Goal: Information Seeking & Learning: Find specific fact

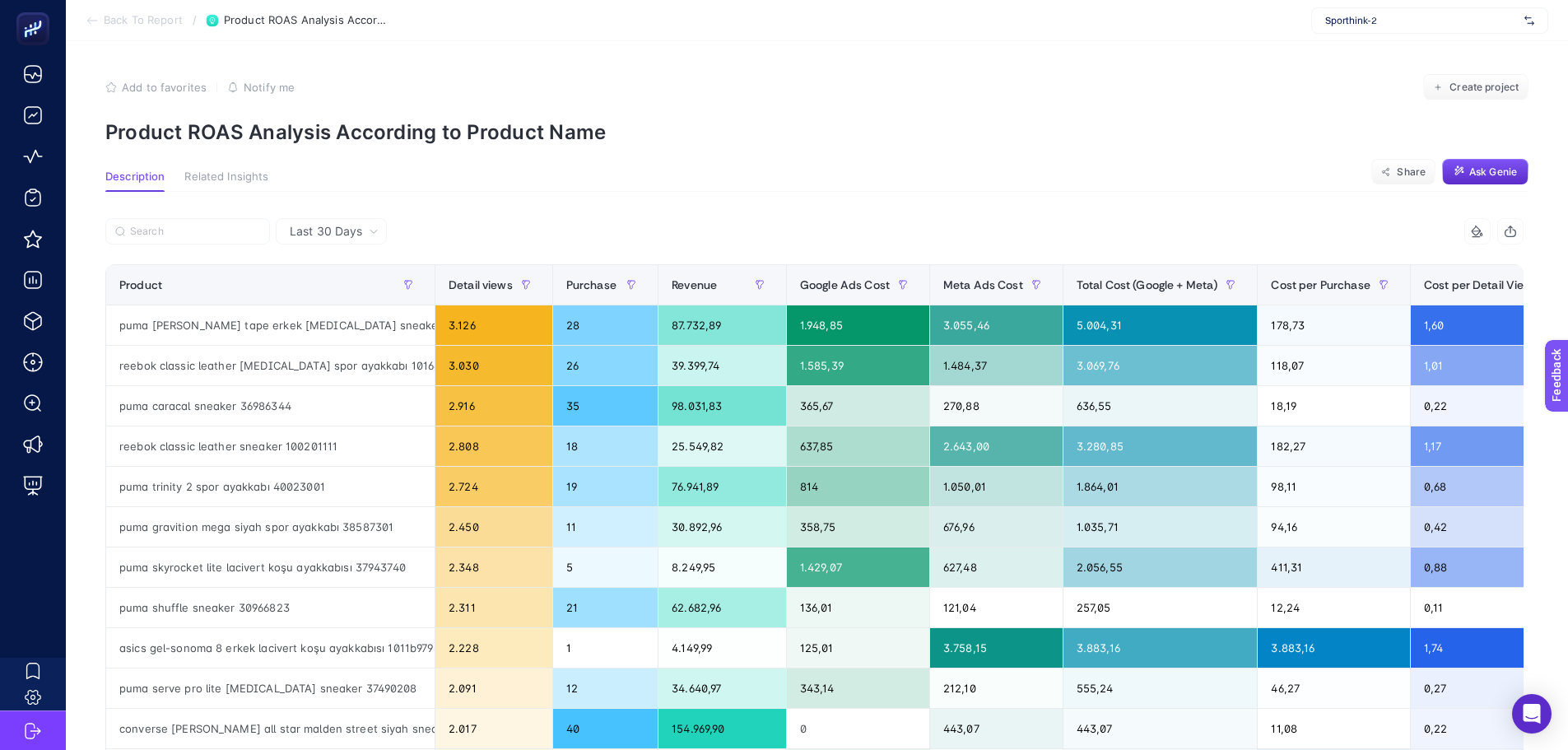
click at [370, 234] on icon at bounding box center [374, 232] width 10 height 10
click at [333, 302] on li "Last 7 Days" at bounding box center [331, 296] width 102 height 30
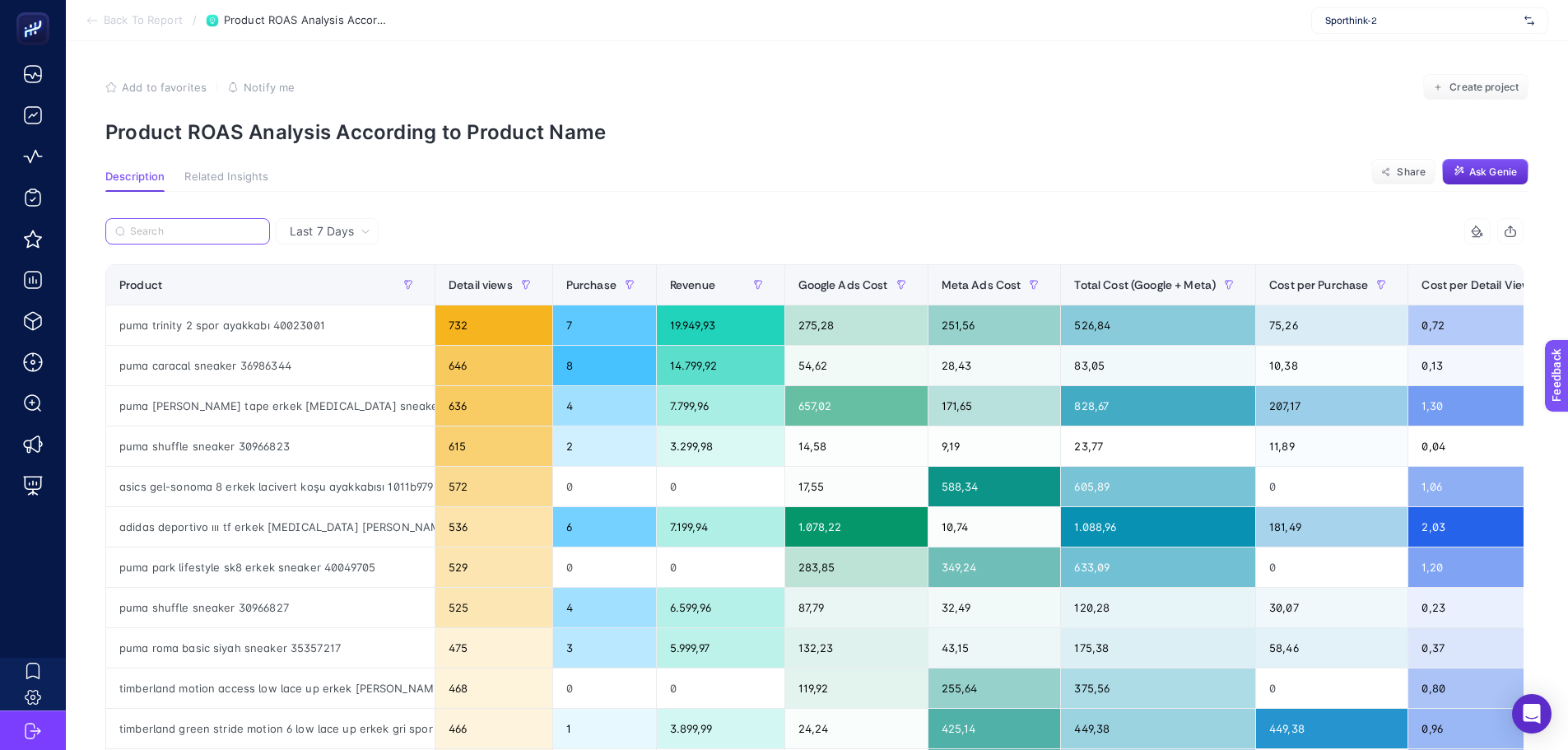
click at [187, 237] on input "Search" at bounding box center [195, 232] width 130 height 13
paste input "12165604-gry"
type input "12165604-gry"
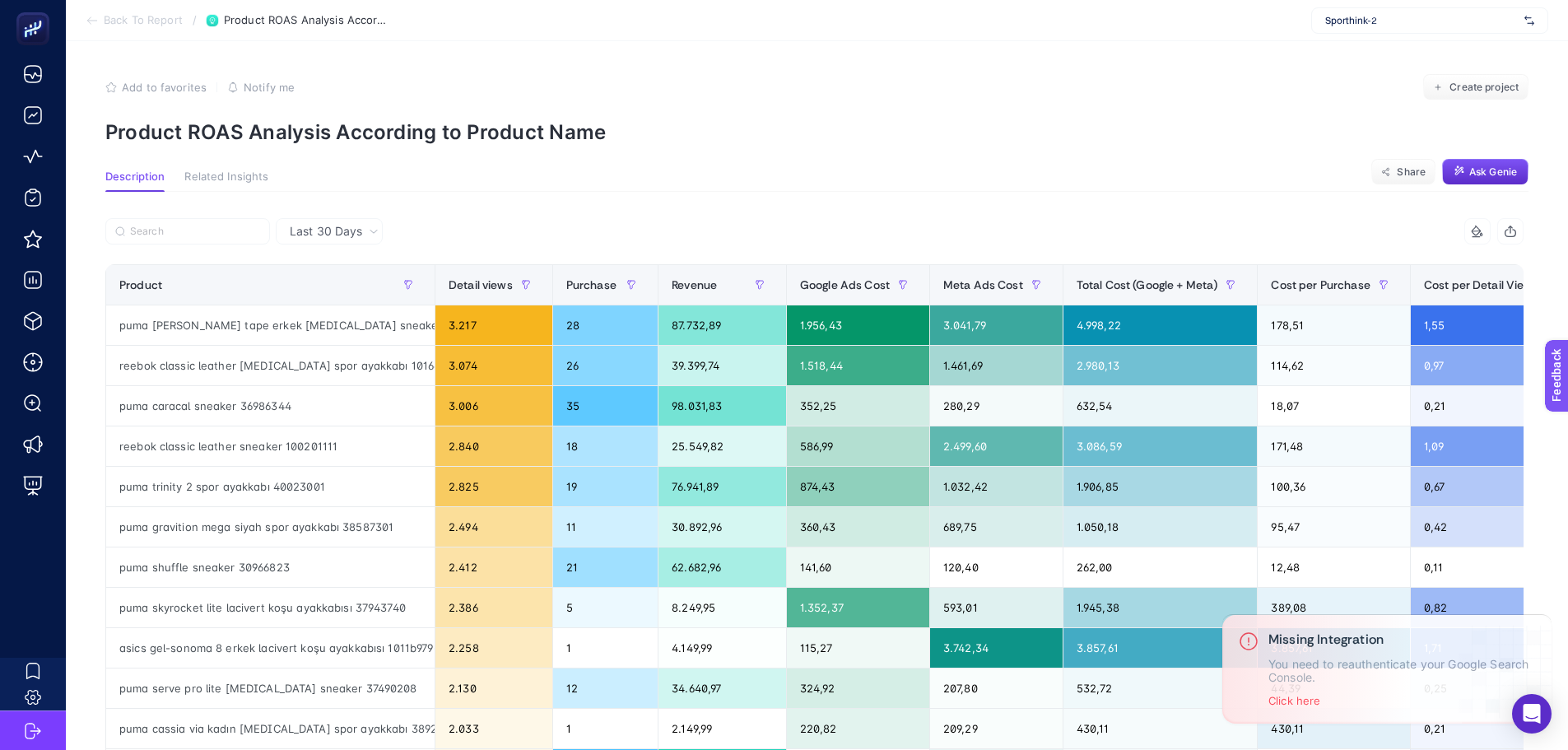
click at [331, 234] on span "Last 30 Days" at bounding box center [325, 231] width 72 height 17
click at [329, 291] on li "Last 7 Days" at bounding box center [329, 296] width 98 height 30
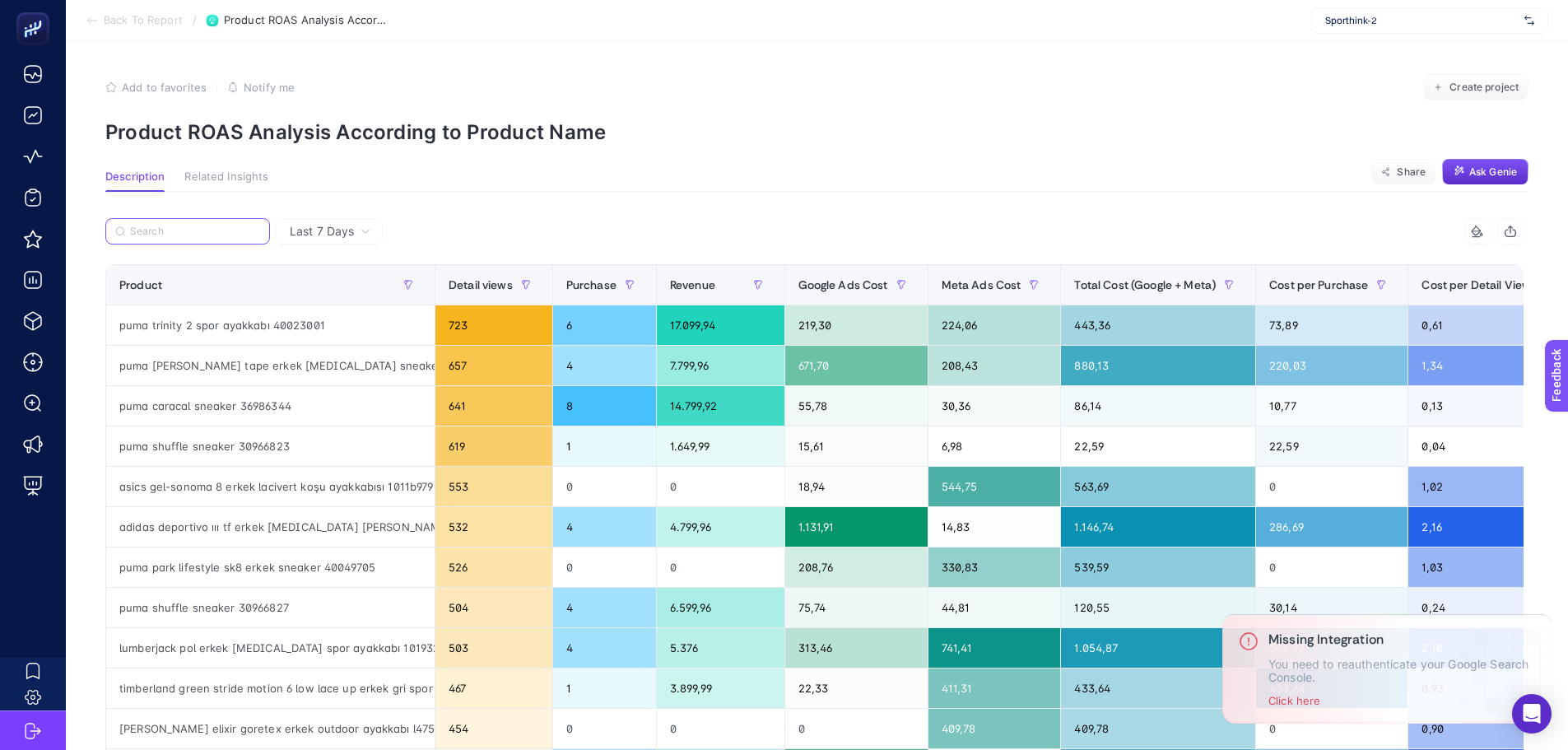
click at [207, 231] on input "Search" at bounding box center [195, 232] width 130 height 13
paste input "12165604-gry"
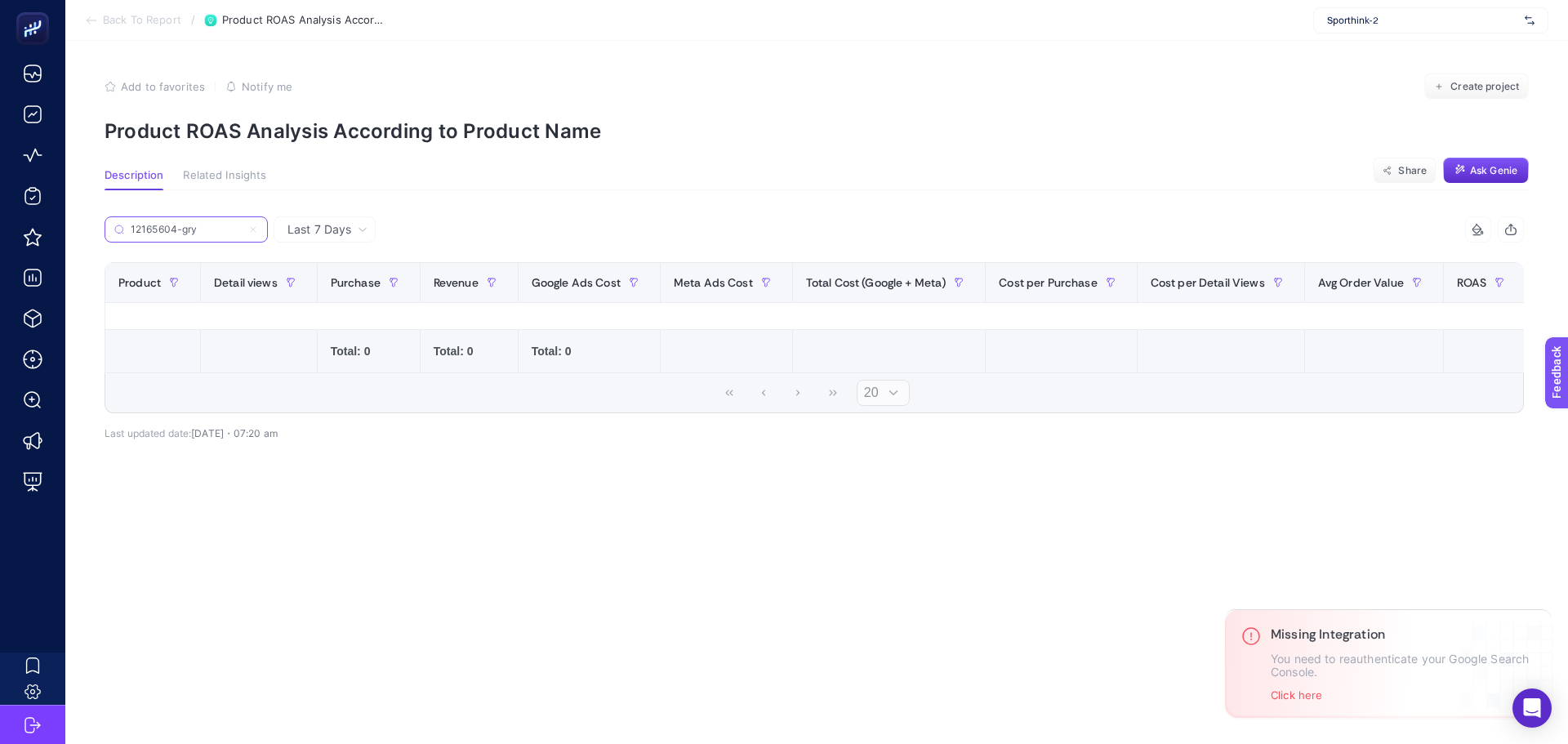
type input "12165604-gry"
click at [324, 224] on span "Last 7 Days" at bounding box center [319, 229] width 64 height 17
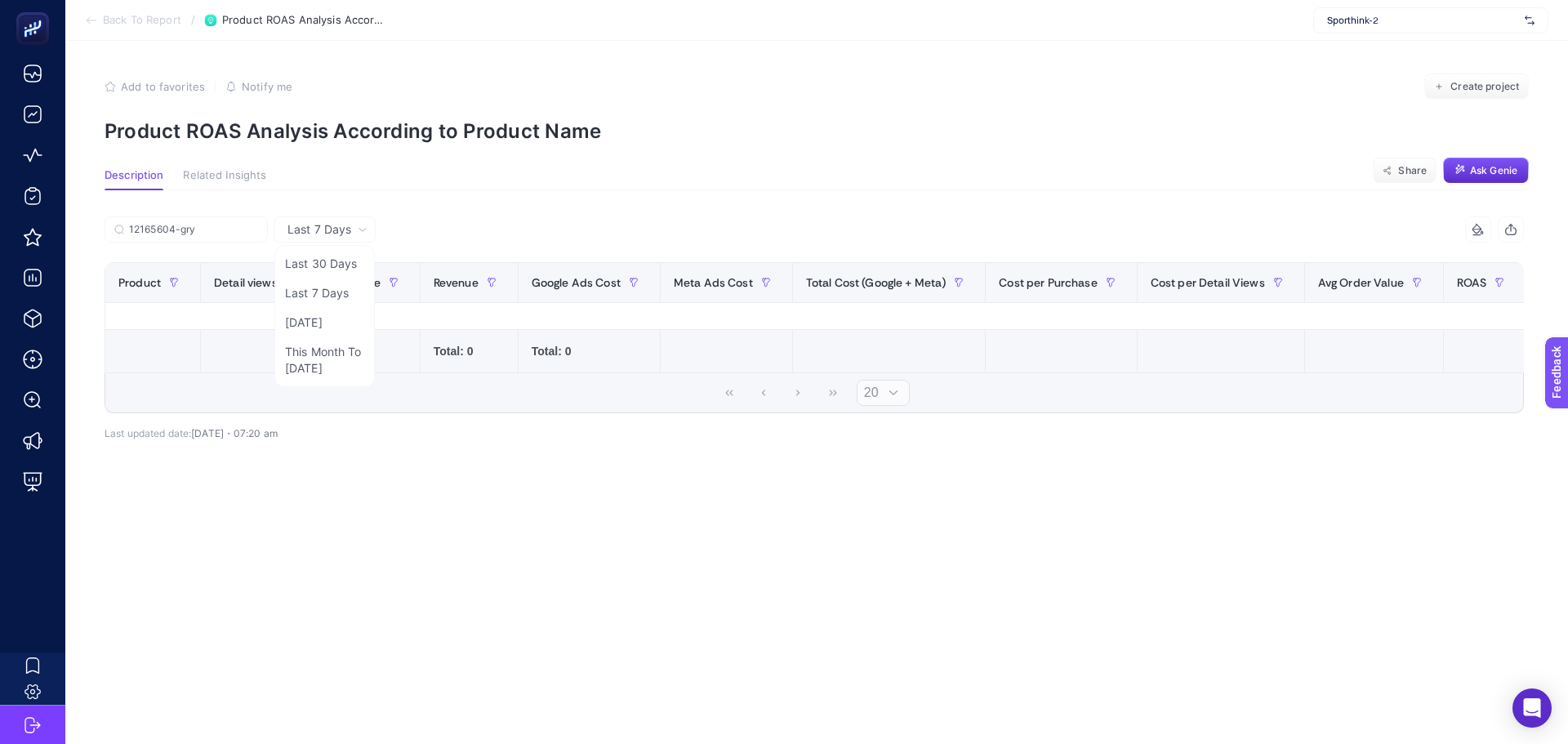
drag, startPoint x: 324, startPoint y: 274, endPoint x: 487, endPoint y: 244, distance: 165.7
click at [324, 273] on li "Last 30 Days" at bounding box center [325, 264] width 92 height 29
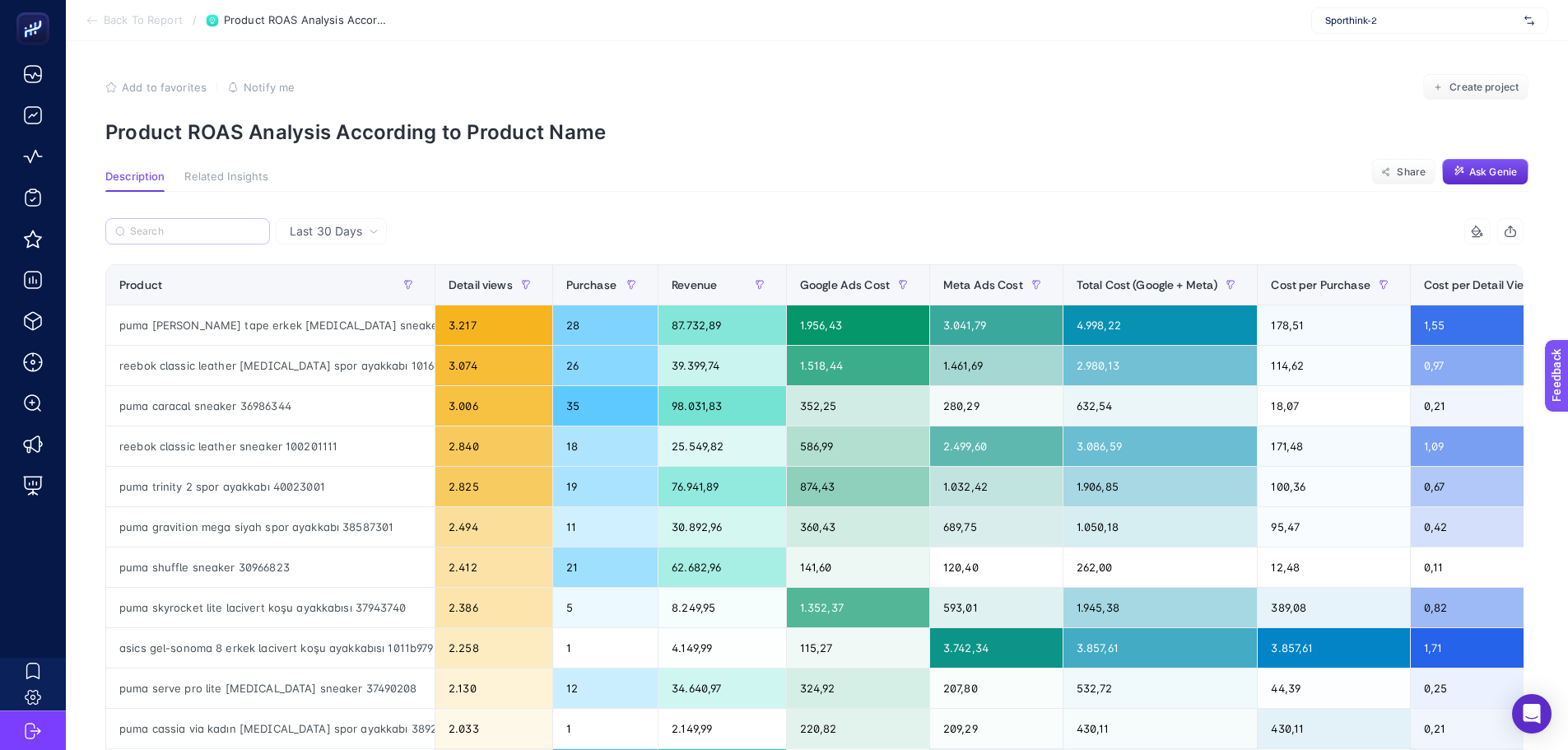
click at [227, 221] on label at bounding box center [187, 231] width 165 height 27
click at [227, 226] on input "Search" at bounding box center [195, 232] width 130 height 13
paste input "12165604-gry"
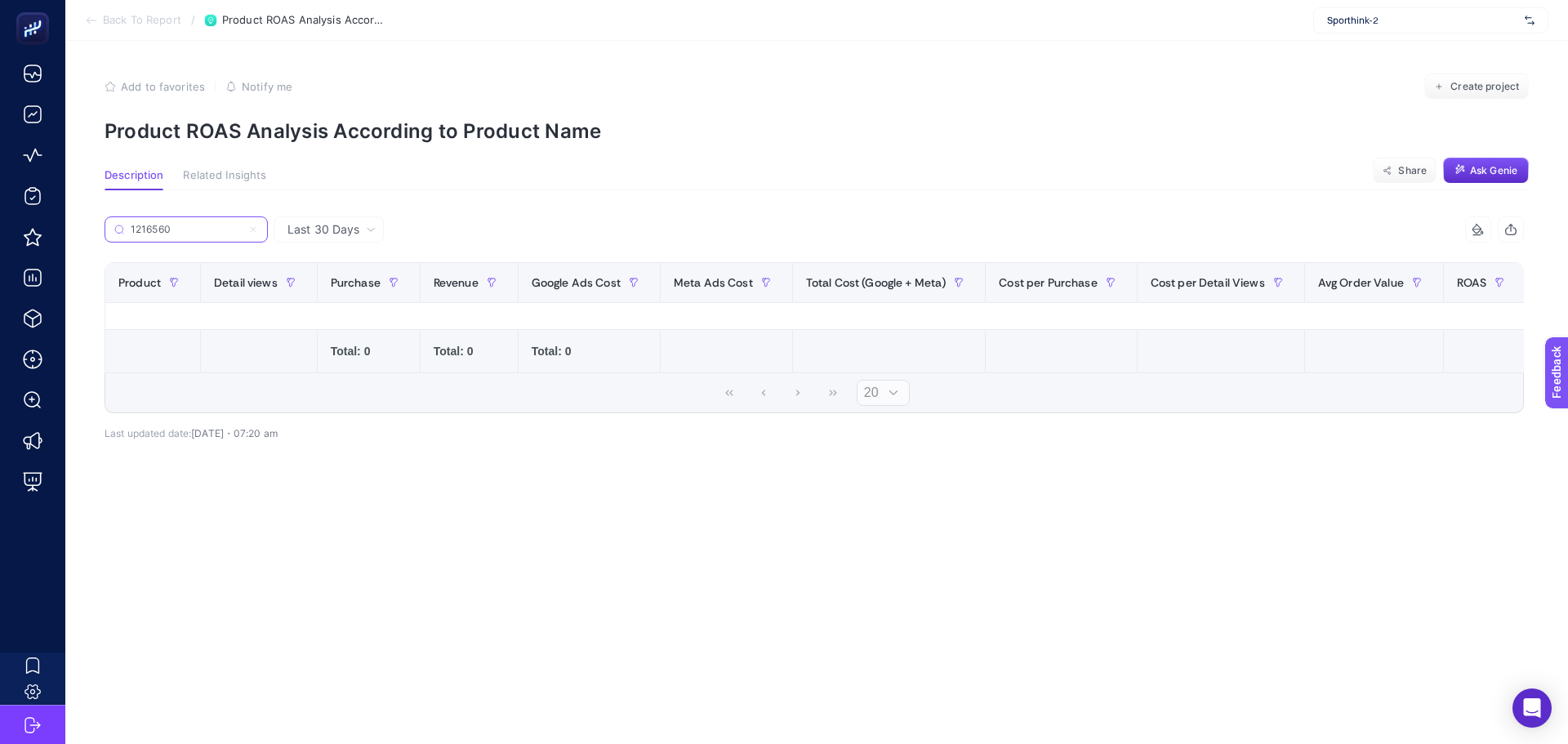
type input "1216560"
click at [255, 233] on icon at bounding box center [253, 230] width 10 height 10
click at [242, 233] on input "1216560" at bounding box center [187, 230] width 112 height 13
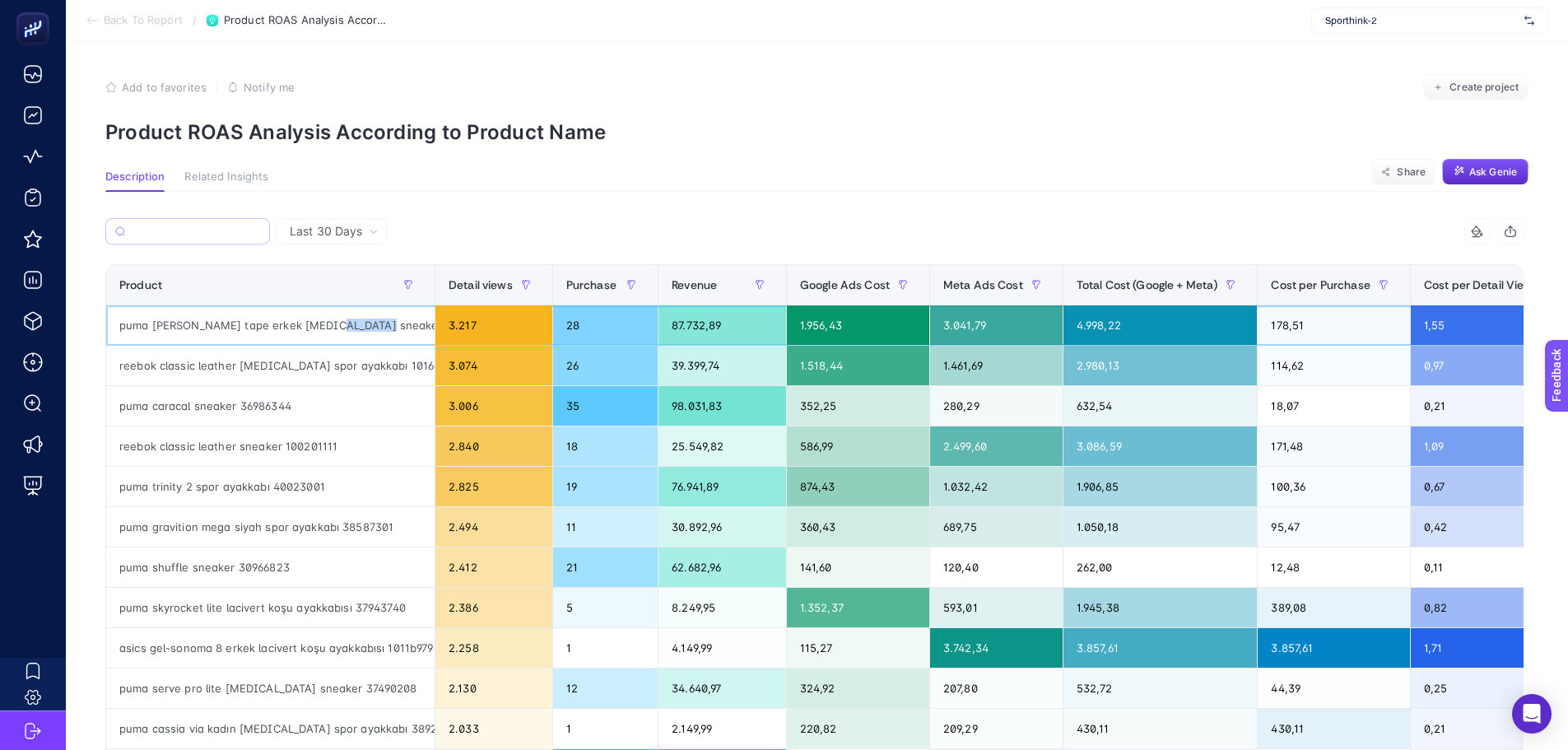
drag, startPoint x: 380, startPoint y: 325, endPoint x: 322, endPoint y: 336, distance: 59.0
click at [322, 336] on div "puma [PERSON_NAME] tape erkek [MEDICAL_DATA] sneaker 38638101" at bounding box center [270, 325] width 328 height 39
copy div "38638101"
click at [581, 278] on span "Purchase" at bounding box center [591, 284] width 50 height 13
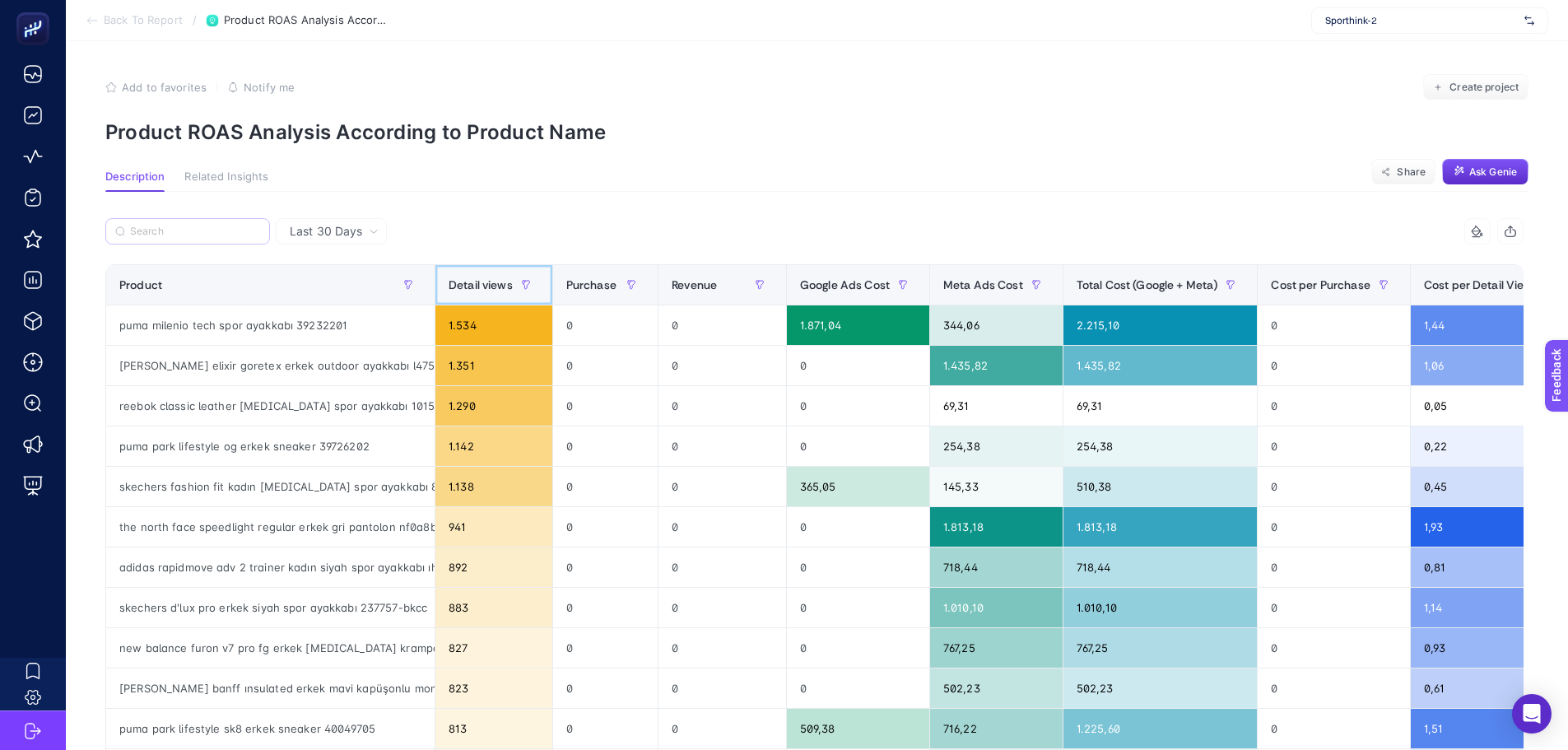
click at [497, 286] on span "Detail views" at bounding box center [480, 284] width 64 height 13
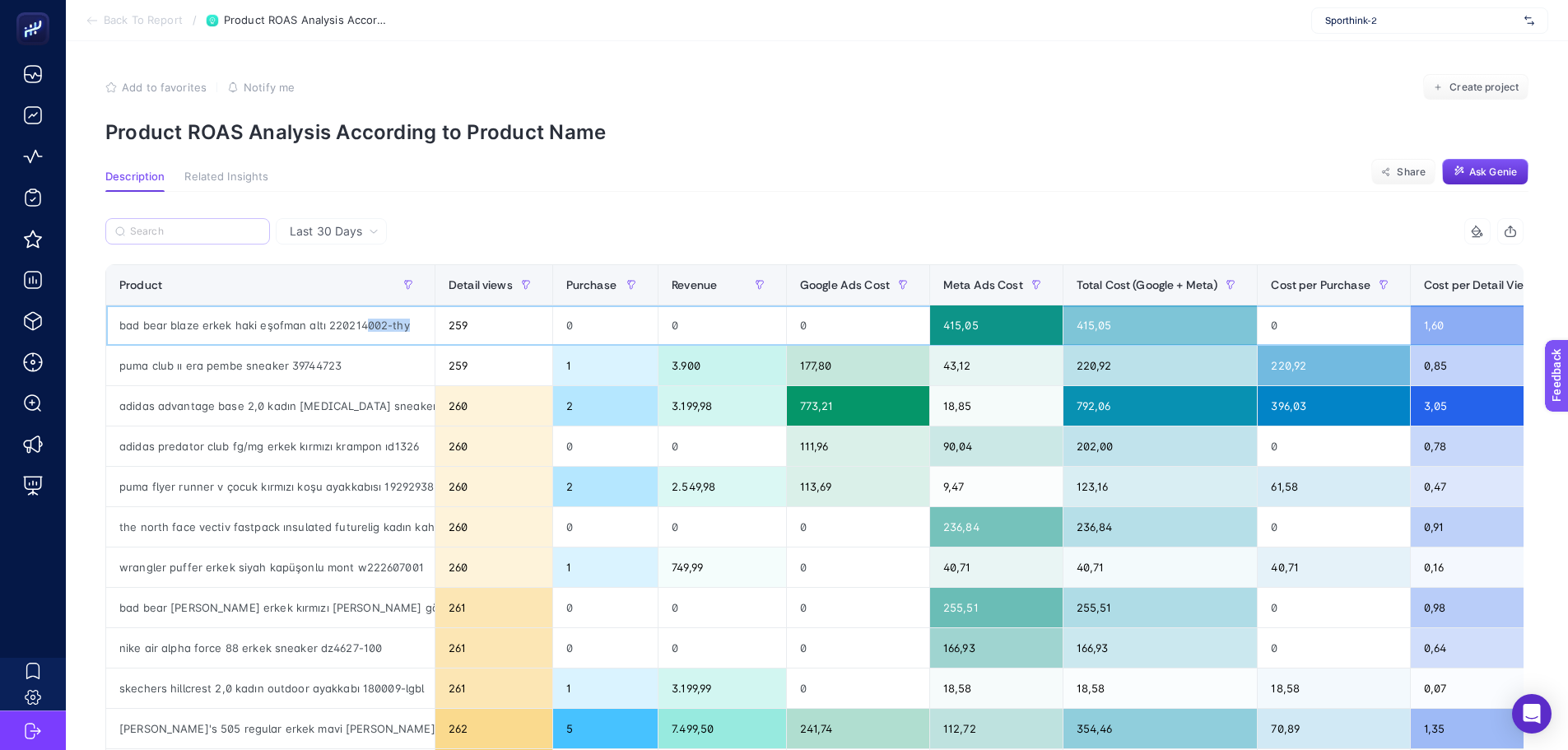
drag, startPoint x: 418, startPoint y: 327, endPoint x: 363, endPoint y: 325, distance: 55.0
click at [363, 325] on div "bad bear blaze erkek haki eşofman altı 220214002-thy" at bounding box center [270, 325] width 328 height 39
click at [909, 195] on div "Last 30 Days 10 items selected Product Detail views Purchase Revenue Google Ads…" at bounding box center [814, 750] width 1445 height 1116
click at [586, 281] on span "Purchase" at bounding box center [591, 284] width 50 height 13
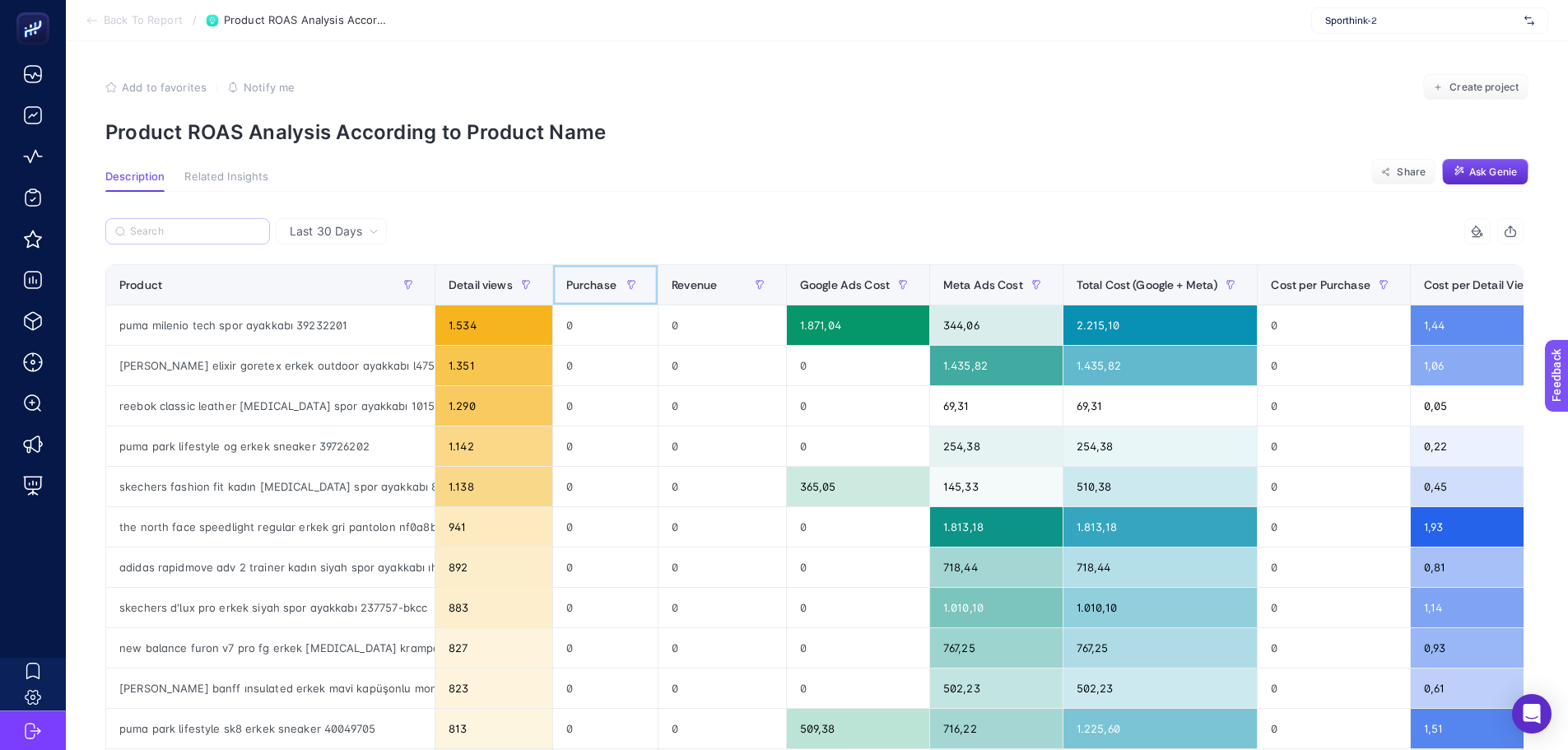
click at [586, 281] on span "Purchase" at bounding box center [591, 284] width 50 height 13
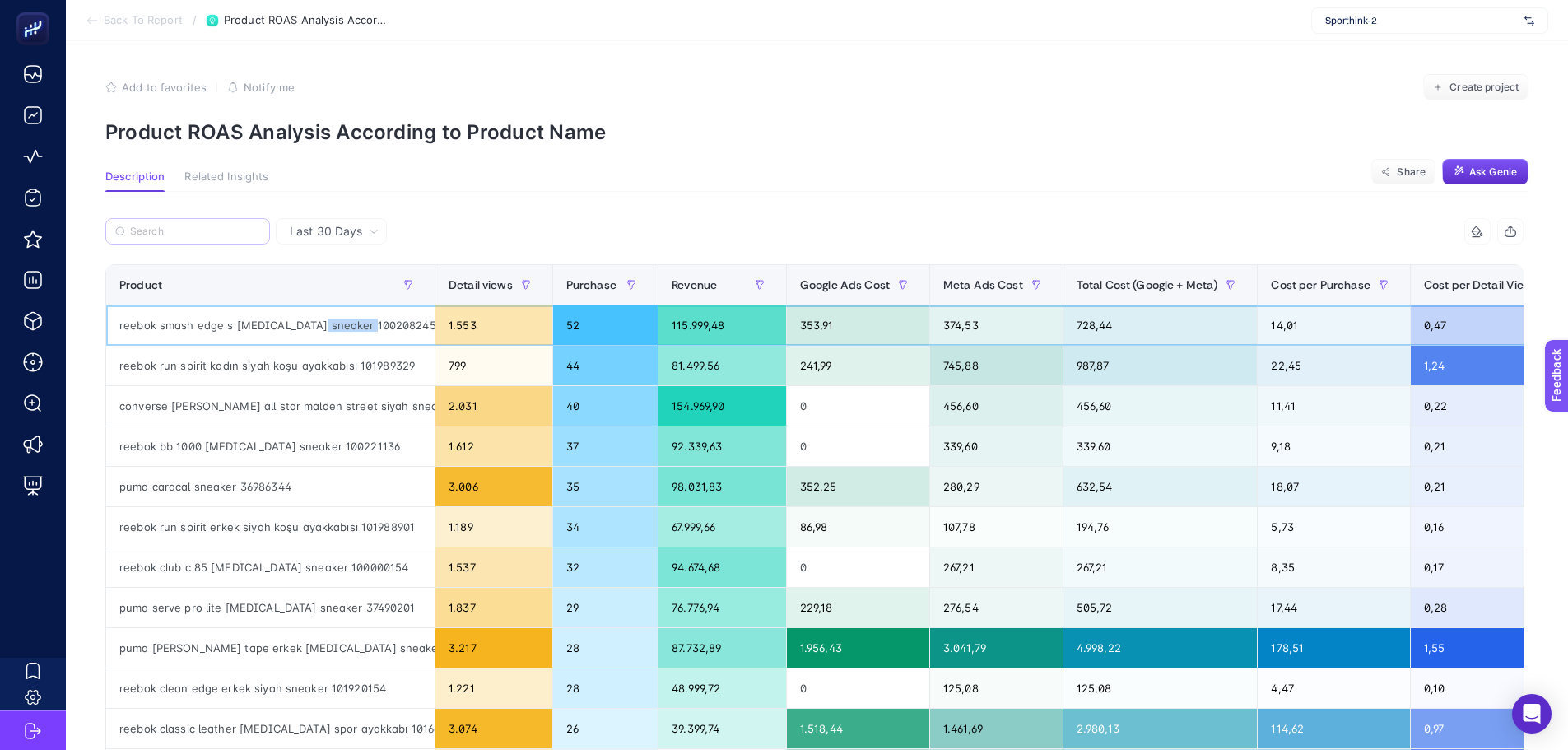
drag, startPoint x: 396, startPoint y: 326, endPoint x: 315, endPoint y: 323, distance: 81.1
click at [315, 323] on div "reebok smash edge s beyaz sneaker 100208245" at bounding box center [270, 325] width 328 height 39
copy div "100208245"
click at [338, 225] on span "Last 30 Days" at bounding box center [325, 231] width 72 height 17
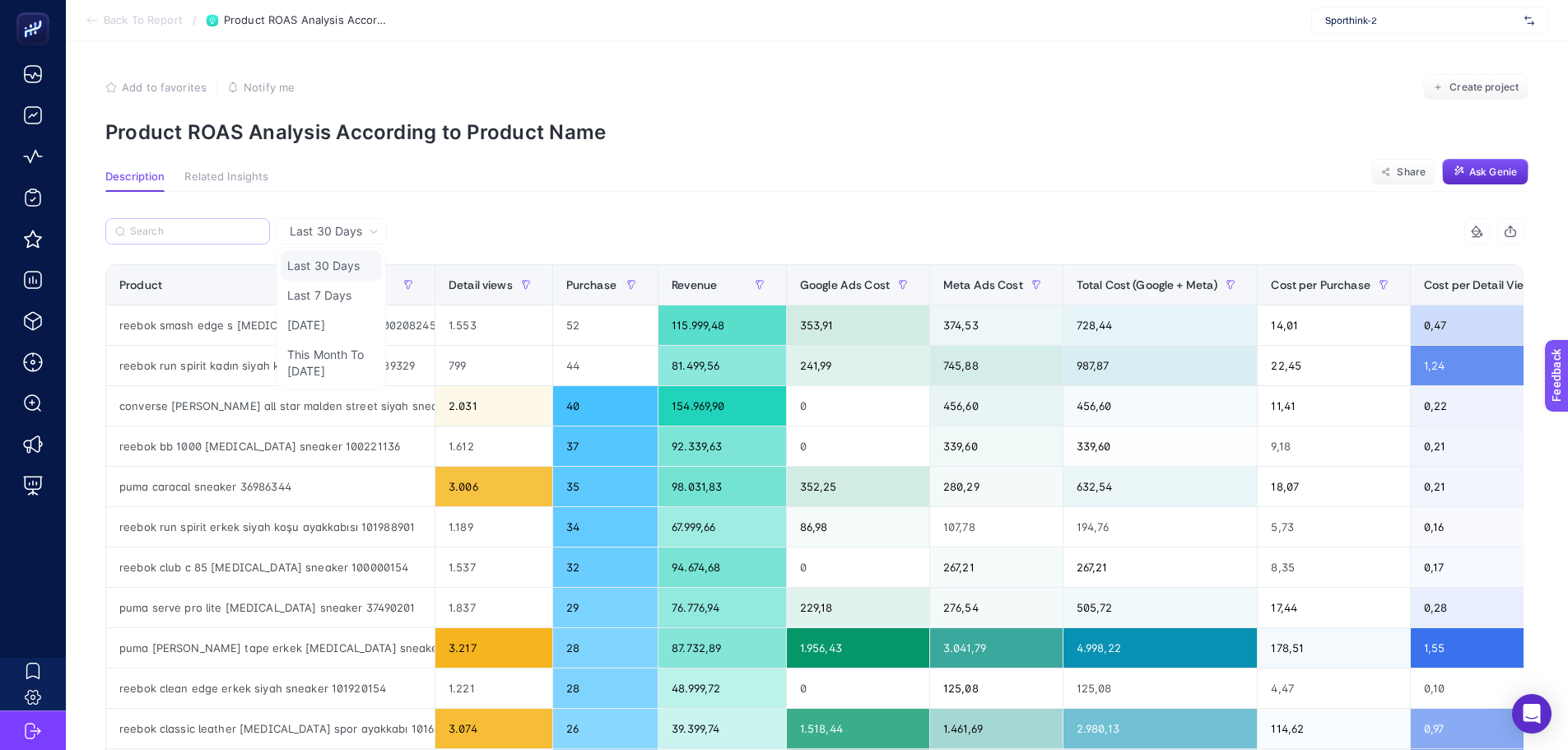
click at [336, 273] on li "Last 30 Days" at bounding box center [331, 266] width 102 height 30
click at [183, 226] on input "Search" at bounding box center [195, 232] width 130 height 13
paste input "12165604-gry"
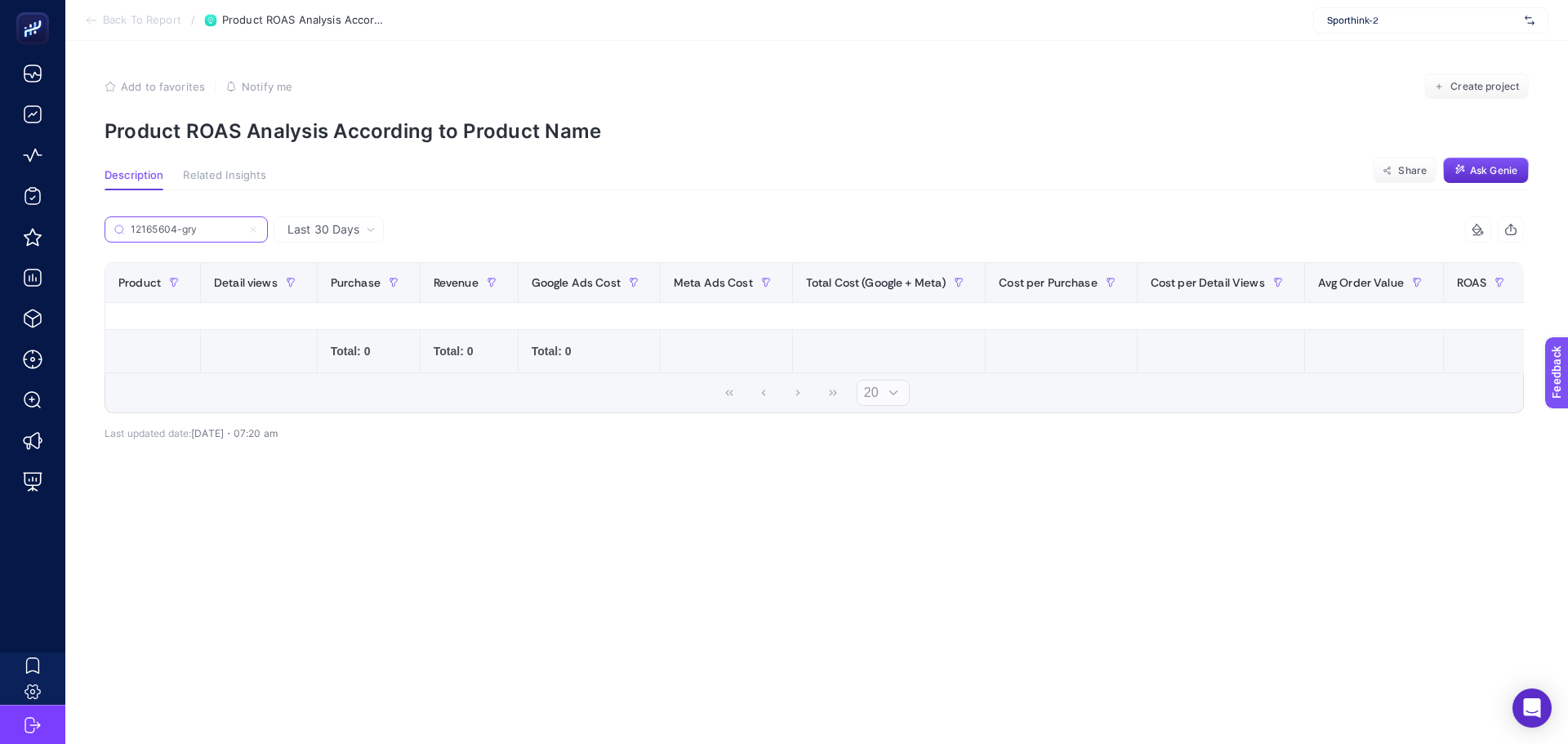
click at [212, 227] on input "12165604-gry" at bounding box center [187, 230] width 112 height 13
paste input "Jack&Jones Bowie Solid Erkek Gri Şort"
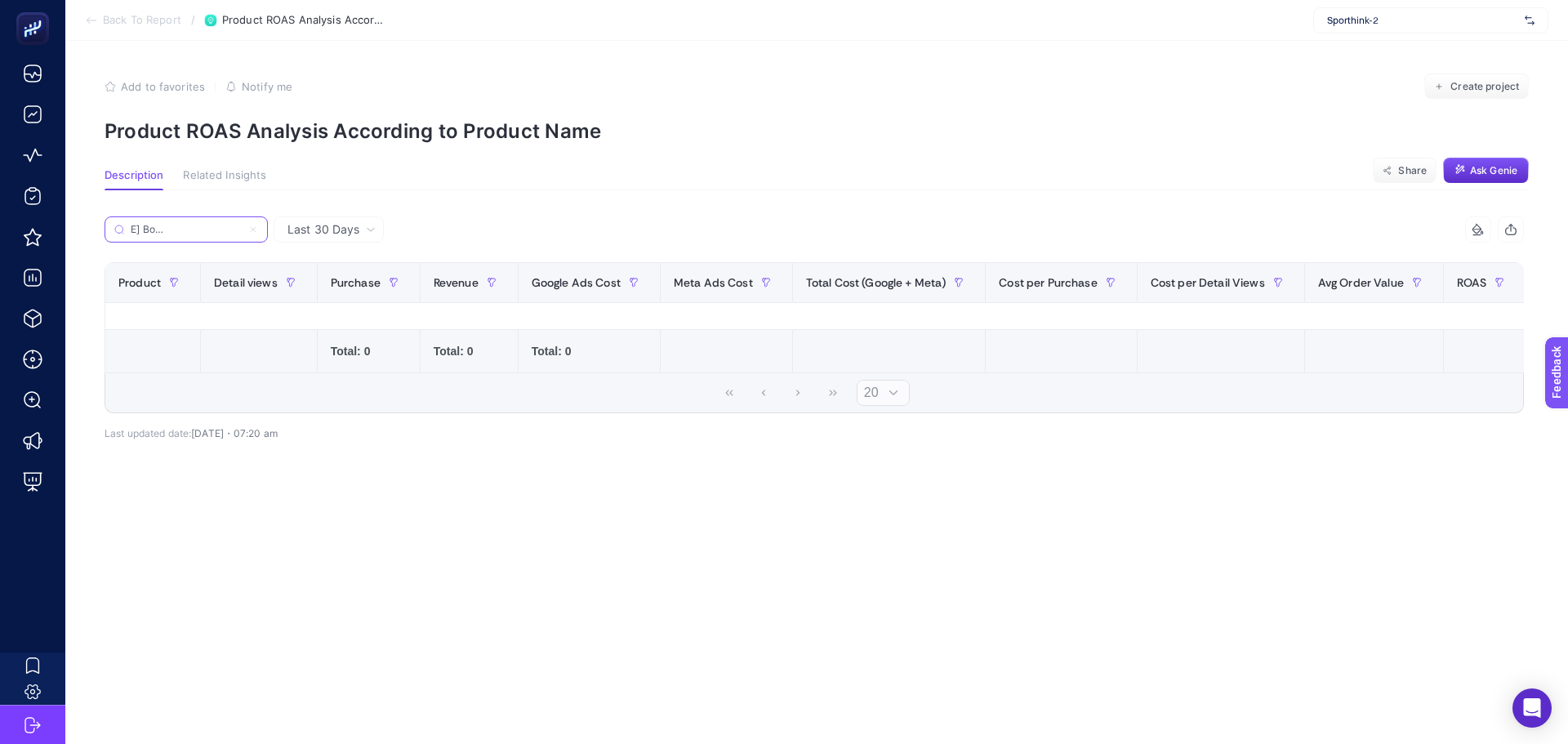
type input "Jack&Jones Bowie Solid Erkek Gri Şort"
click at [255, 225] on icon at bounding box center [253, 230] width 10 height 10
click at [242, 225] on input "Jack&Jones Bowie Solid Erkek Gri Şort" at bounding box center [187, 230] width 112 height 13
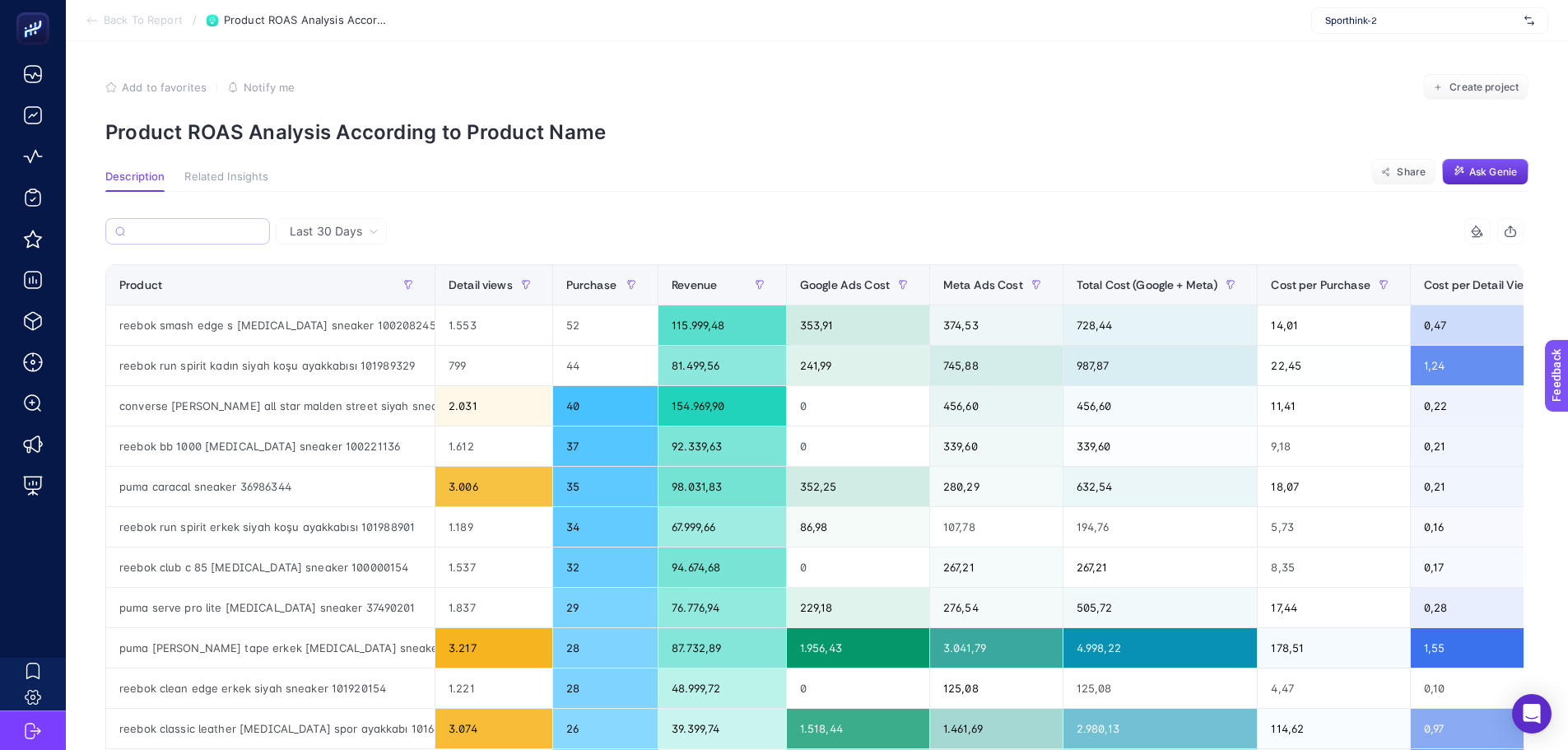
click at [163, 219] on label at bounding box center [187, 231] width 165 height 27
click at [163, 226] on input "Search" at bounding box center [196, 232] width 128 height 13
paste input "Jack&Jones Bowie Solid Erkek Gri Şort"
type input "Jack&Jones Bowie Solid Erkek Gri Şort"
